Goal: Navigation & Orientation: Find specific page/section

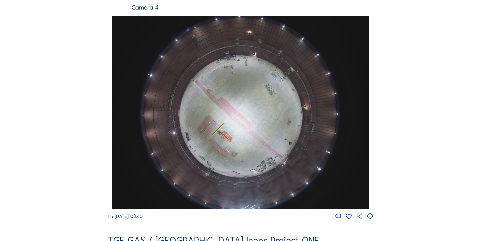
scroll to position [466, 0]
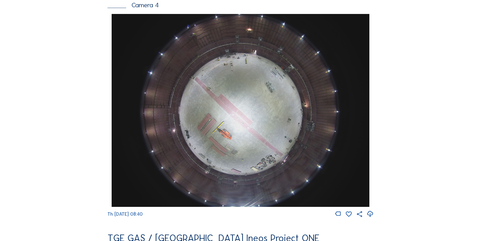
click at [63, 130] on div "Feed Photo Show Map Search Fullscreen TGE GAS / Antwerpen Ineos Project ONE Cam…" at bounding box center [240, 16] width 360 height 896
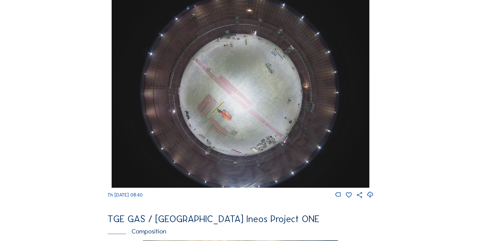
scroll to position [518, 0]
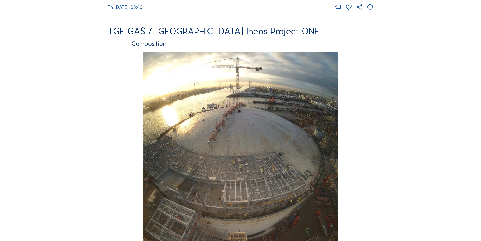
scroll to position [828, 0]
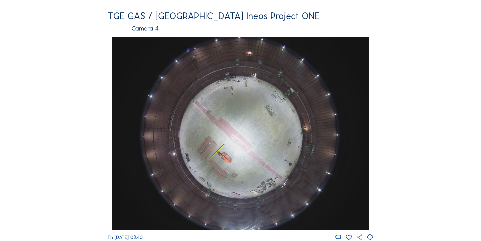
scroll to position [518, 0]
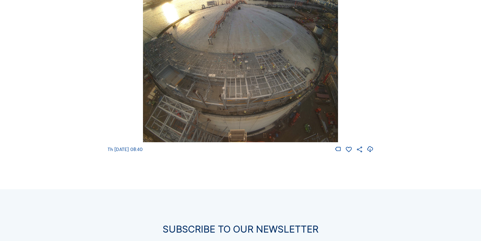
scroll to position [776, 0]
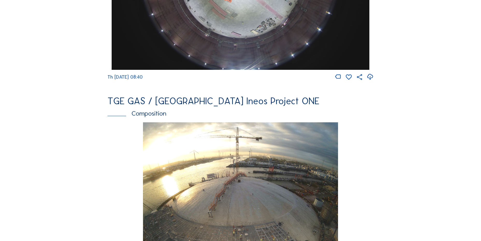
scroll to position [518, 0]
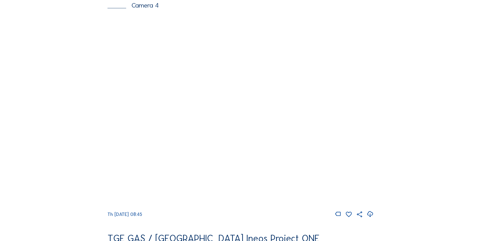
scroll to position [466, 0]
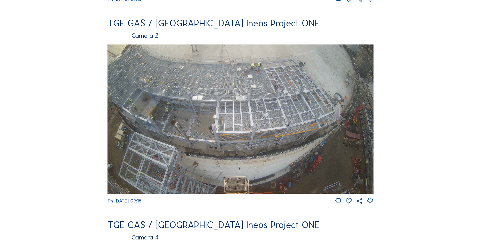
scroll to position [233, 0]
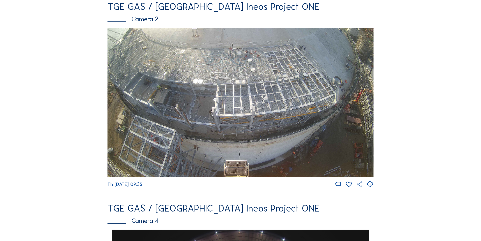
scroll to position [259, 0]
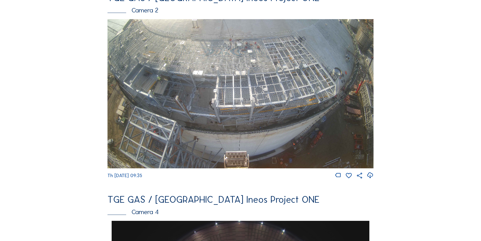
click at [373, 180] on icon at bounding box center [369, 175] width 7 height 9
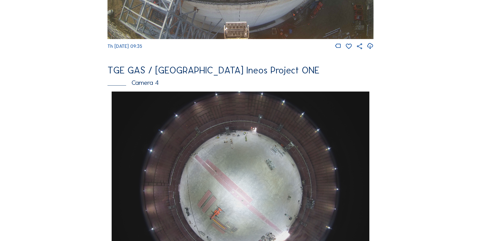
scroll to position [518, 0]
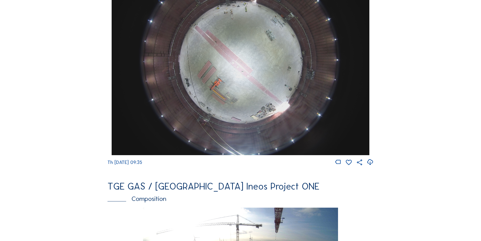
click at [367, 166] on icon at bounding box center [369, 162] width 7 height 9
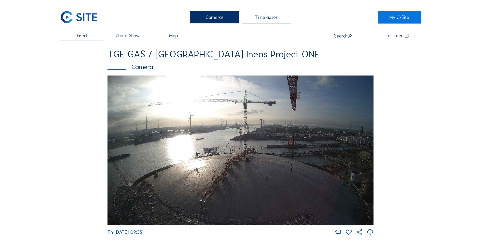
scroll to position [0, 0]
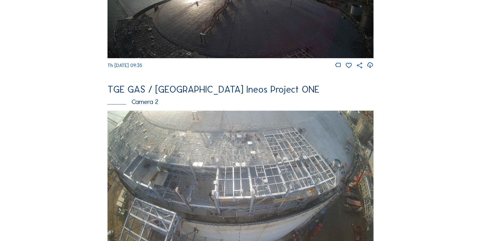
scroll to position [233, 0]
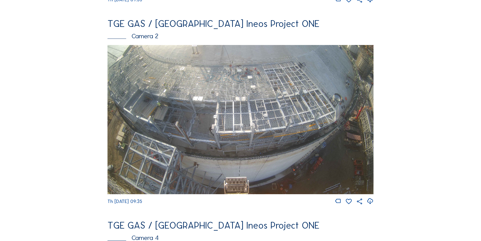
click at [373, 205] on icon at bounding box center [369, 201] width 7 height 9
drag, startPoint x: 28, startPoint y: 99, endPoint x: 32, endPoint y: 96, distance: 4.4
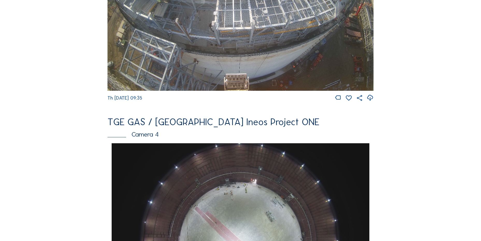
scroll to position [440, 0]
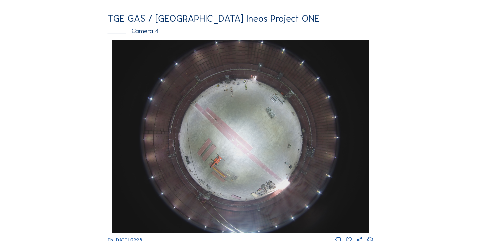
click at [34, 68] on div "Cameras Timelapses My C-Site Feed Photo Show Map Search Fullscreen TGE GAS / An…" at bounding box center [240, 138] width 481 height 1156
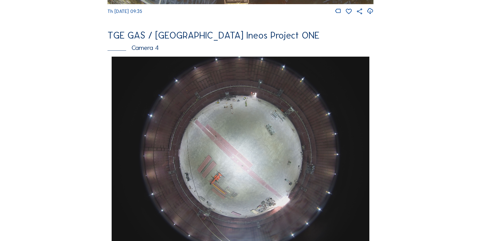
scroll to position [414, 0]
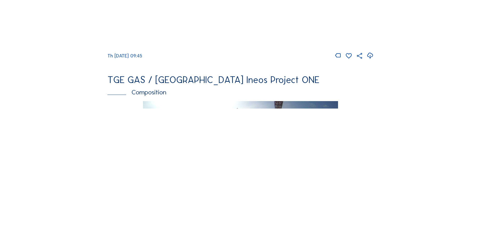
scroll to position [583, 0]
